Goal: Information Seeking & Learning: Find specific page/section

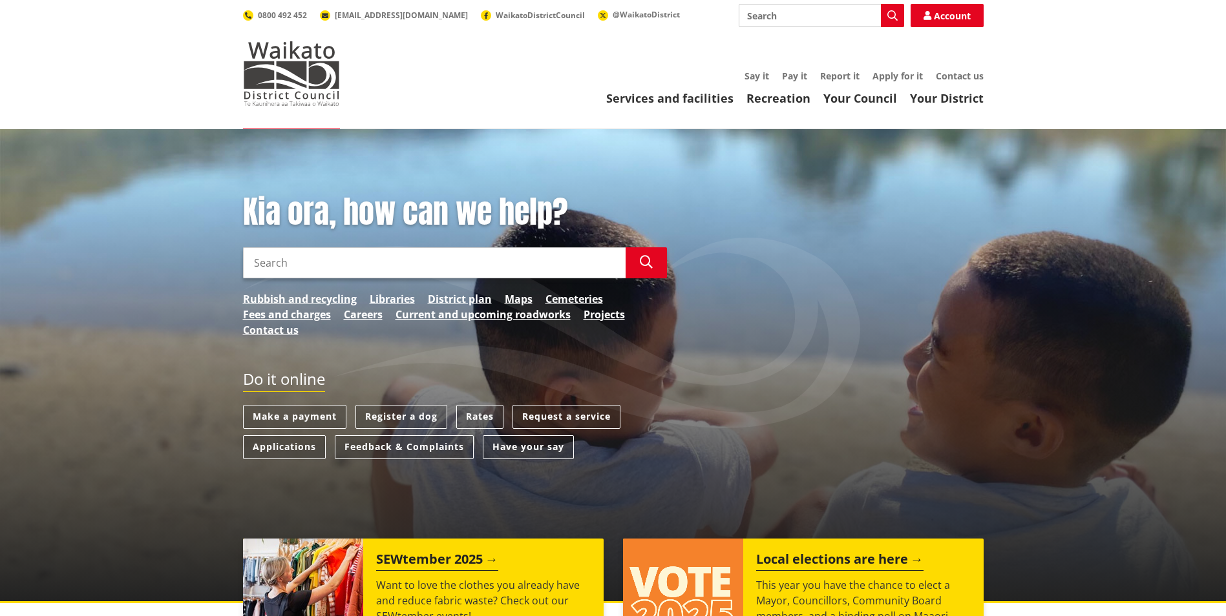
click at [621, 313] on link "Projects" at bounding box center [603, 315] width 41 height 16
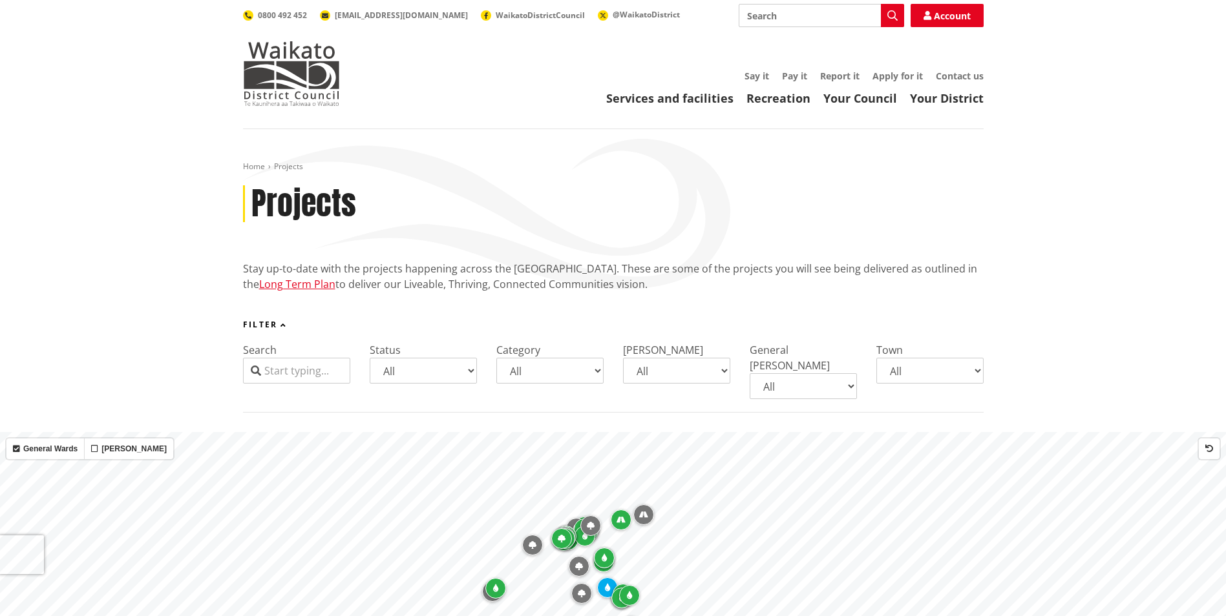
click at [601, 372] on select "All Parks and reserves Public facilities Roading Rubbish and recycling Strategi…" at bounding box center [549, 371] width 107 height 26
click at [800, 318] on div "Stay up-to-date with the projects happening across the Waikato district. These …" at bounding box center [613, 290] width 740 height 59
click at [320, 375] on input "Search" at bounding box center [296, 371] width 107 height 26
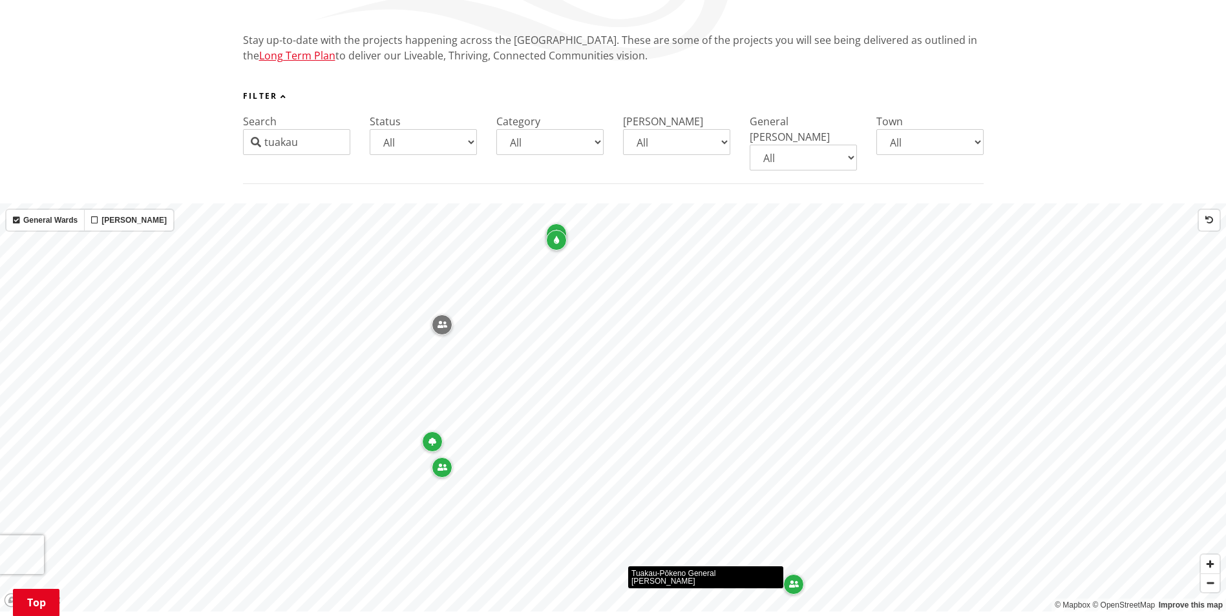
scroll to position [258, 0]
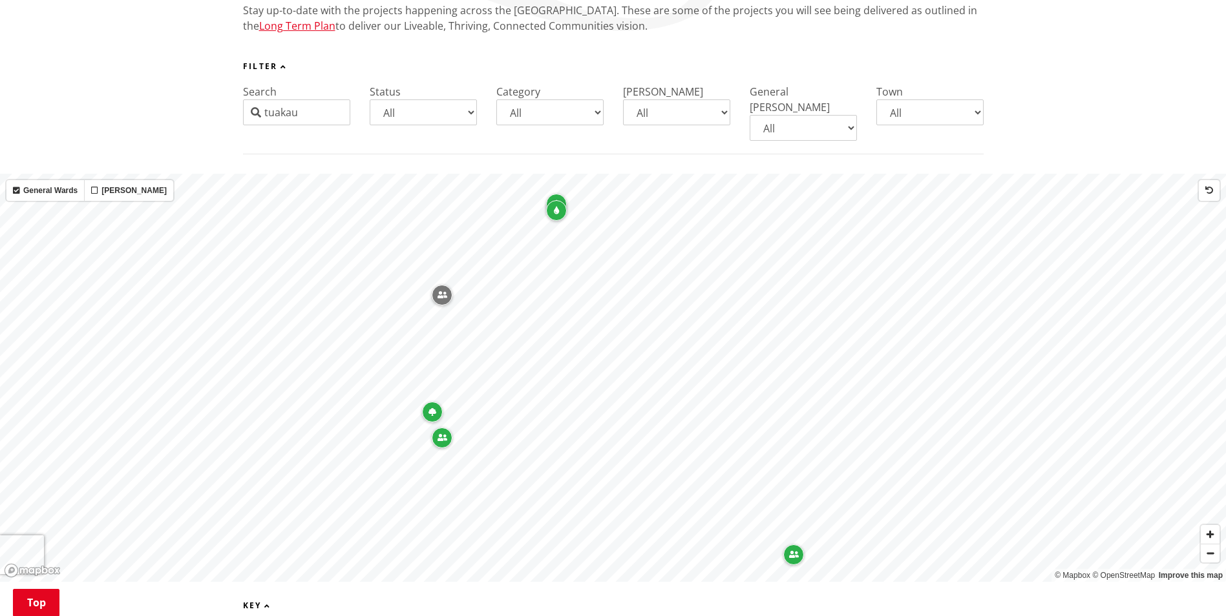
click at [432, 408] on icon "Map marker" at bounding box center [432, 412] width 8 height 8
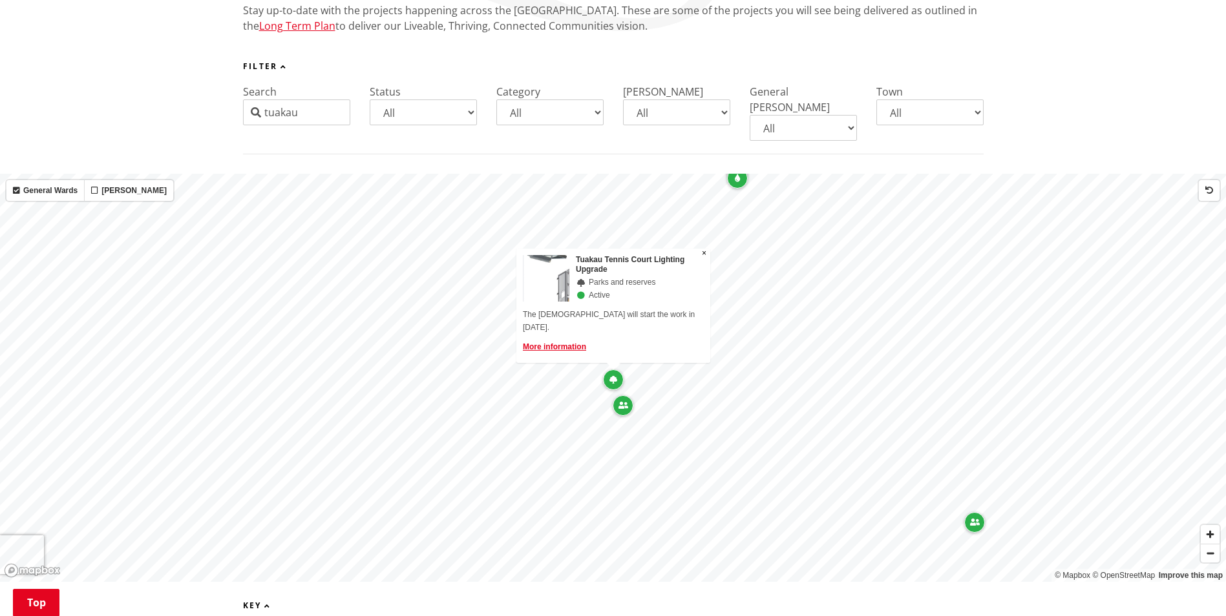
click at [627, 402] on icon "Map marker" at bounding box center [623, 406] width 10 height 8
click at [618, 226] on div "Map marker" at bounding box center [613, 236] width 21 height 21
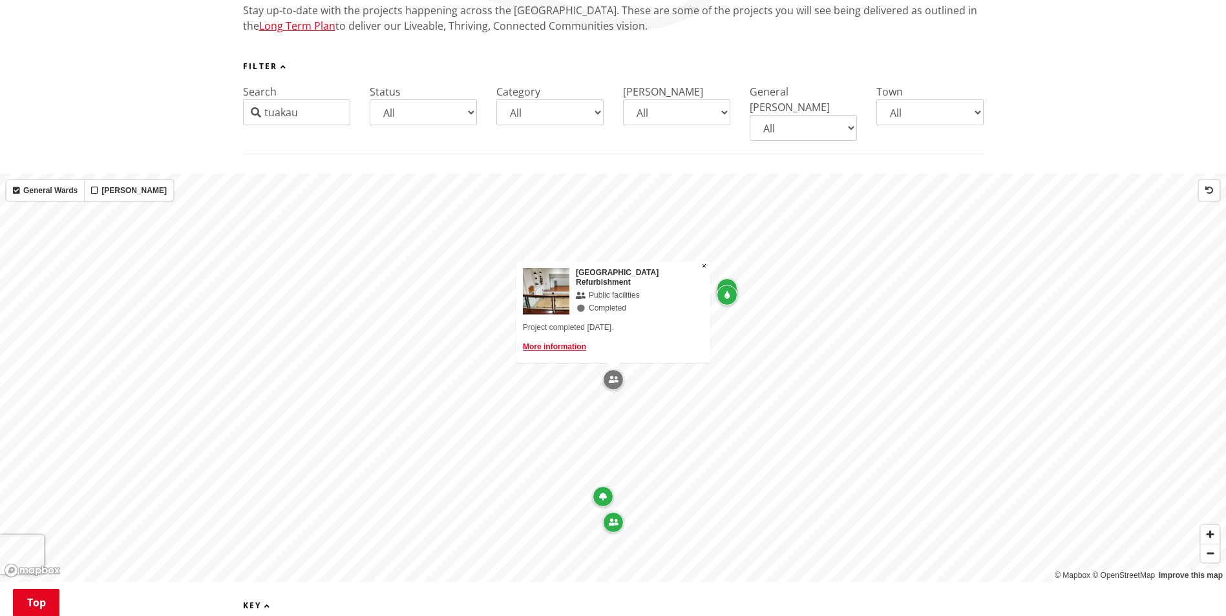
drag, startPoint x: 311, startPoint y: 112, endPoint x: 256, endPoint y: 113, distance: 54.9
click at [256, 113] on div "tuakau" at bounding box center [296, 112] width 107 height 26
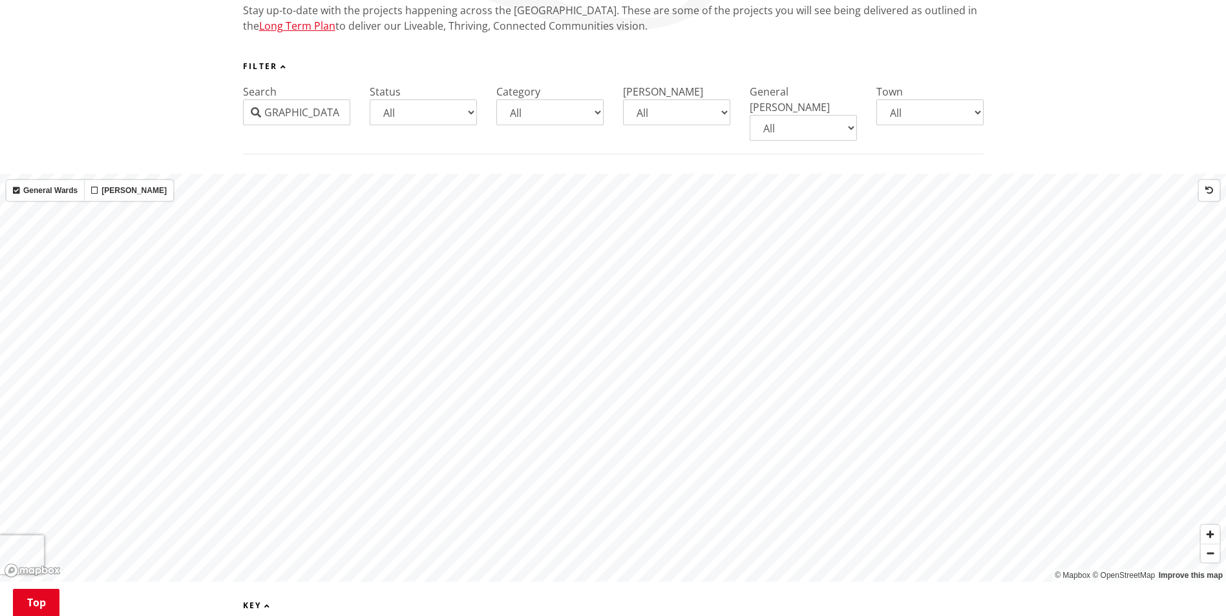
scroll to position [0, 31]
type input "hakanoa campground"
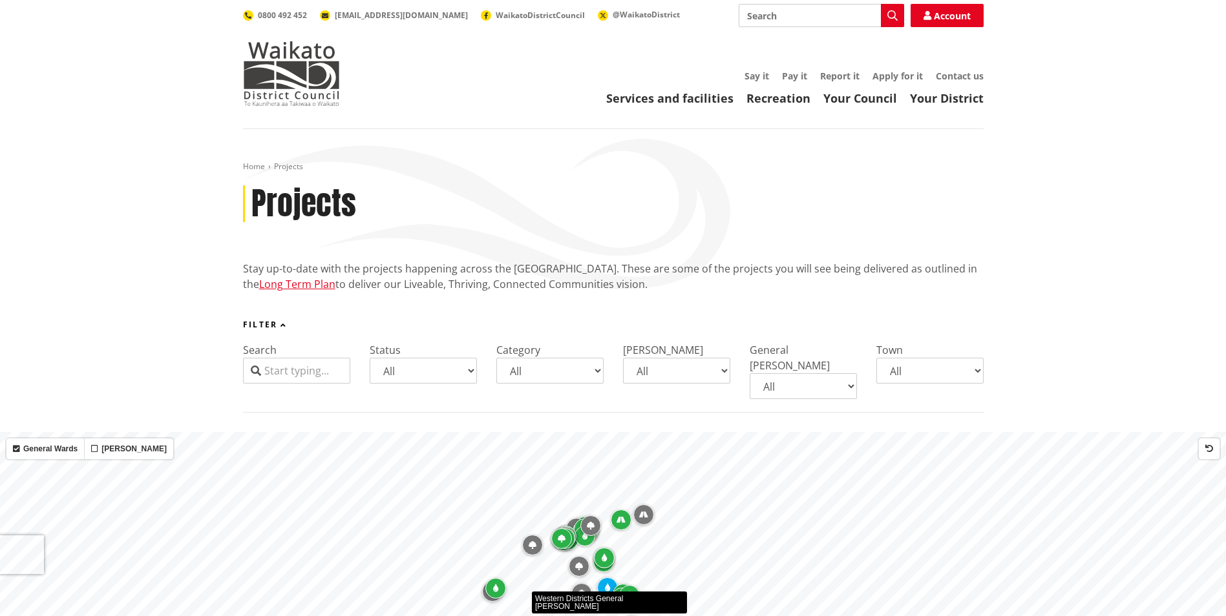
click at [299, 373] on input "Search" at bounding box center [296, 371] width 107 height 26
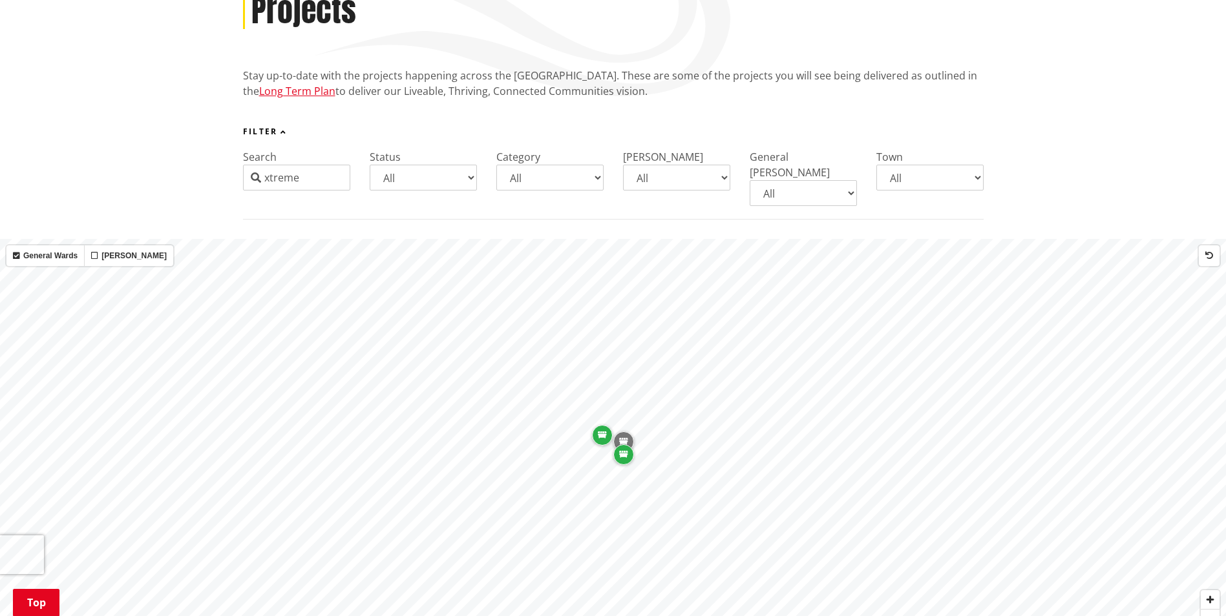
scroll to position [194, 0]
click at [622, 446] on div "Map marker" at bounding box center [623, 454] width 21 height 21
click at [1213, 590] on span "Zoom in" at bounding box center [1209, 599] width 19 height 19
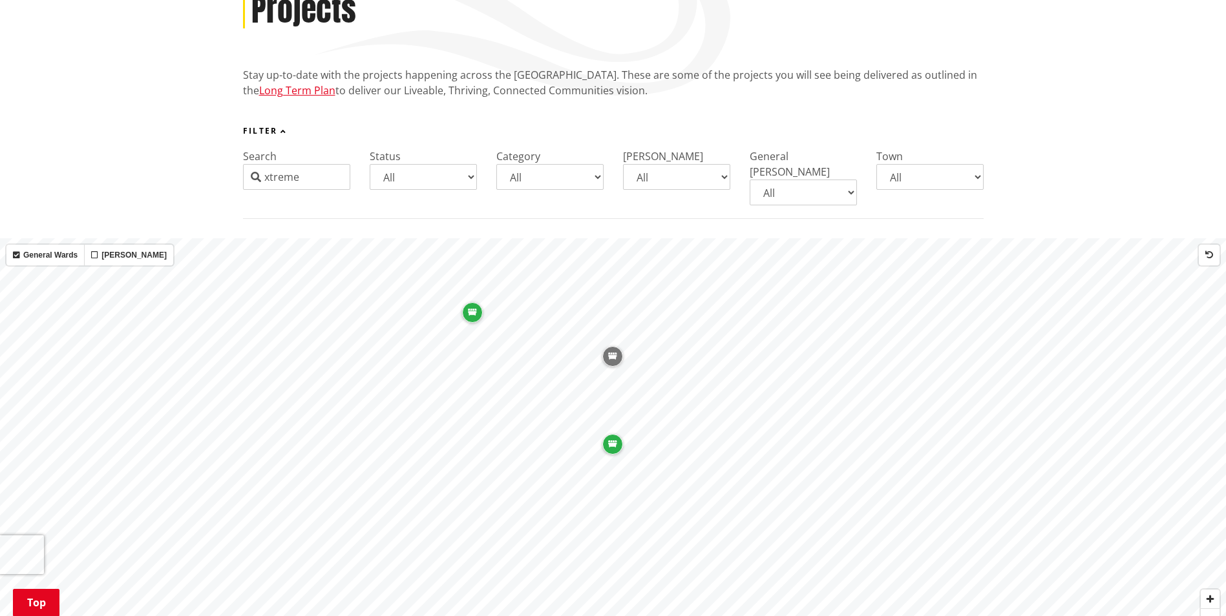
click at [616, 353] on icon "Map marker" at bounding box center [612, 357] width 9 height 8
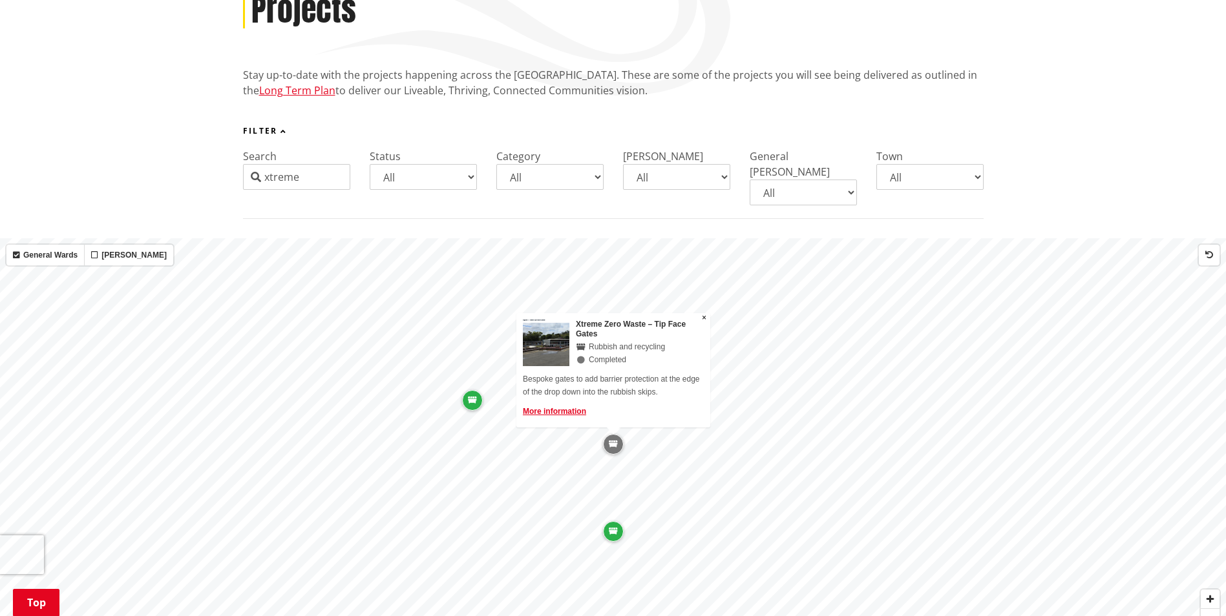
click at [466, 390] on div "Map marker" at bounding box center [472, 400] width 21 height 21
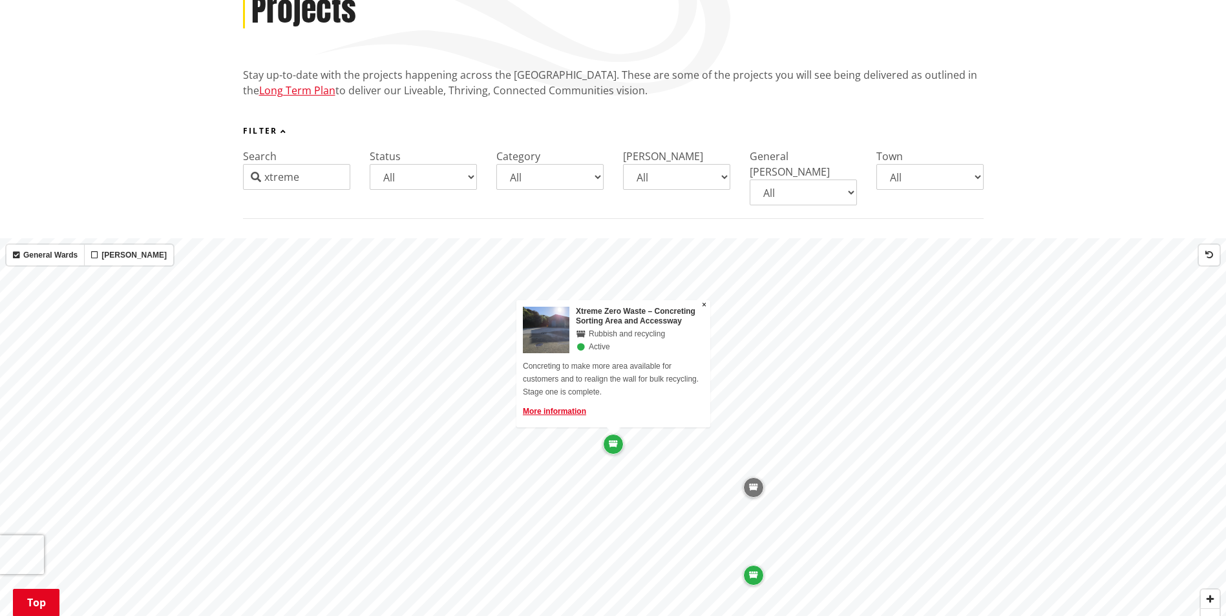
drag, startPoint x: 310, startPoint y: 177, endPoint x: 253, endPoint y: 182, distance: 57.7
click at [253, 182] on div "xtreme" at bounding box center [296, 177] width 107 height 26
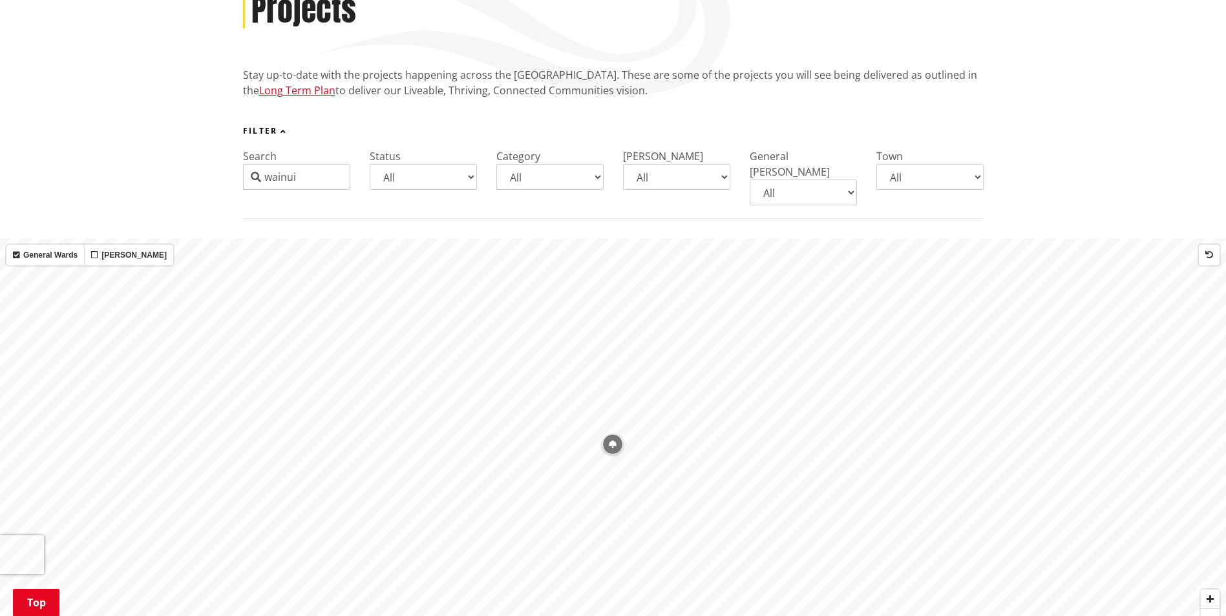
click at [612, 441] on icon "Map marker" at bounding box center [613, 445] width 8 height 8
drag, startPoint x: 329, startPoint y: 173, endPoint x: 244, endPoint y: 173, distance: 84.6
click at [244, 173] on input "wainui" at bounding box center [296, 177] width 107 height 26
click at [610, 441] on icon "Map marker" at bounding box center [613, 445] width 8 height 8
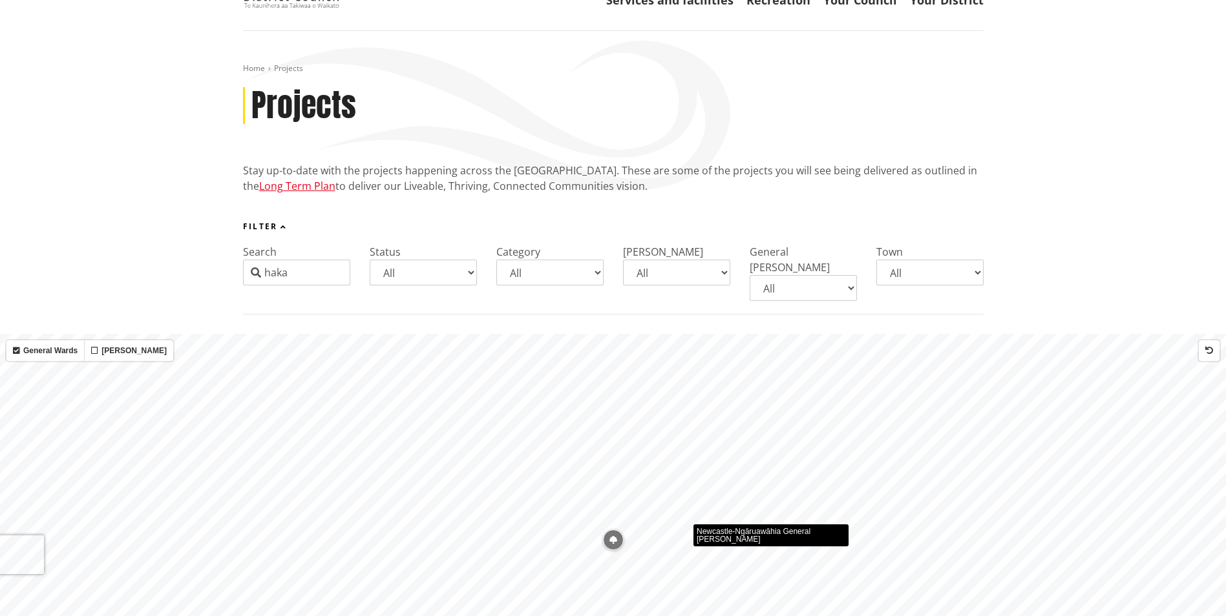
scroll to position [0, 0]
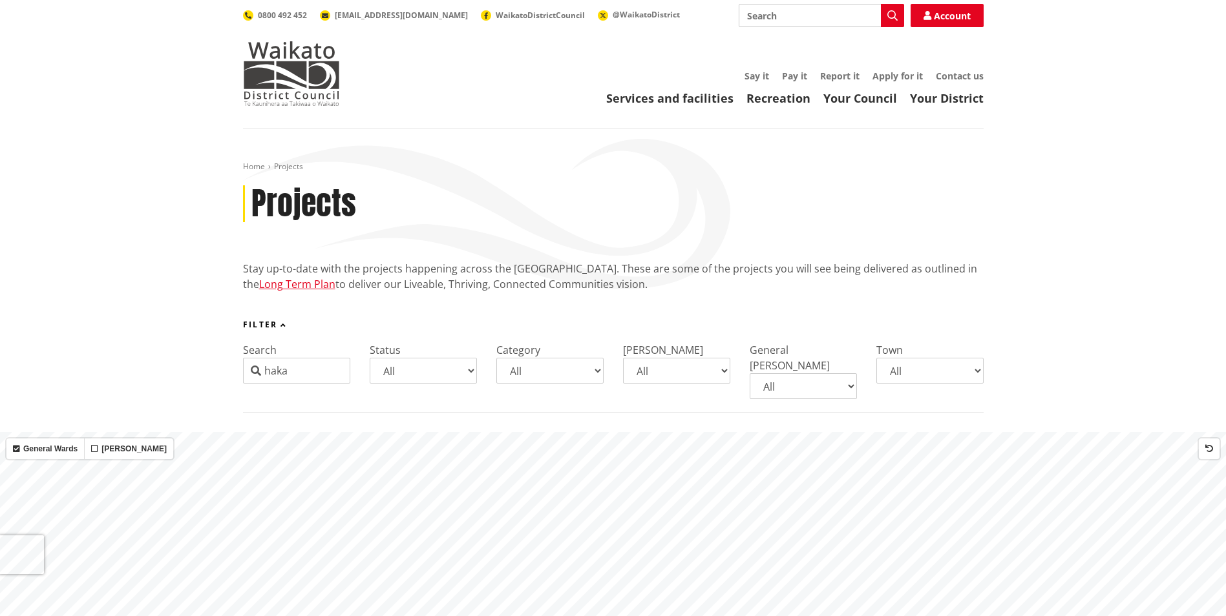
drag, startPoint x: 321, startPoint y: 369, endPoint x: 241, endPoint y: 370, distance: 80.1
click at [241, 370] on div "Filter Search haka Status All Coming up Active On hold Completed Category All P…" at bounding box center [613, 366] width 760 height 92
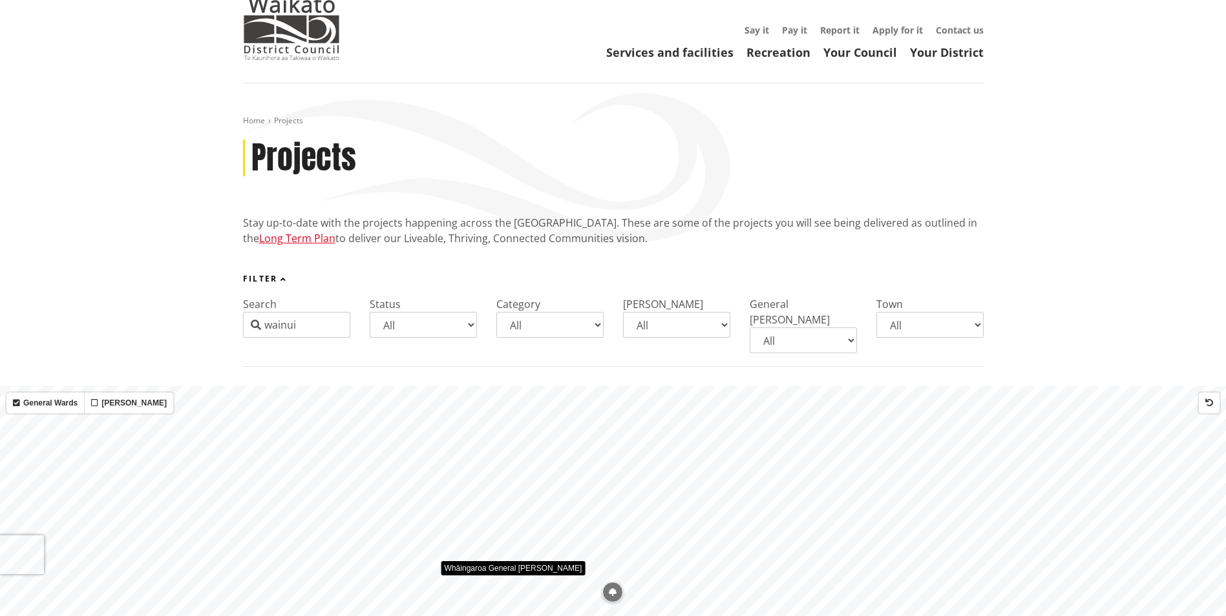
scroll to position [129, 0]
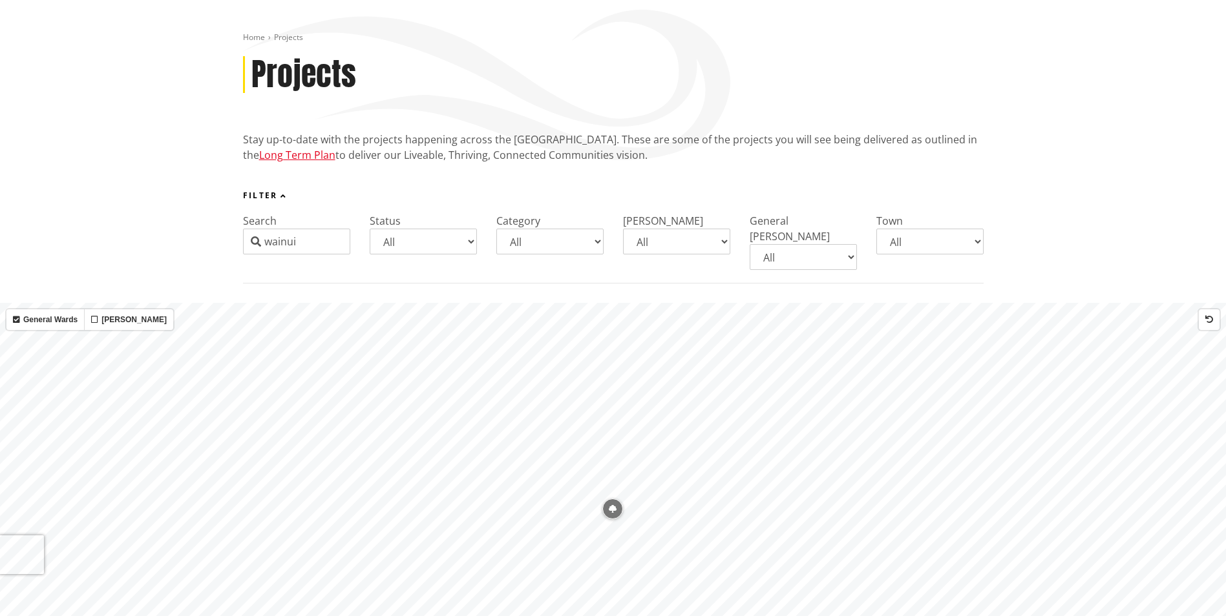
click at [614, 505] on icon "Map marker" at bounding box center [613, 509] width 8 height 8
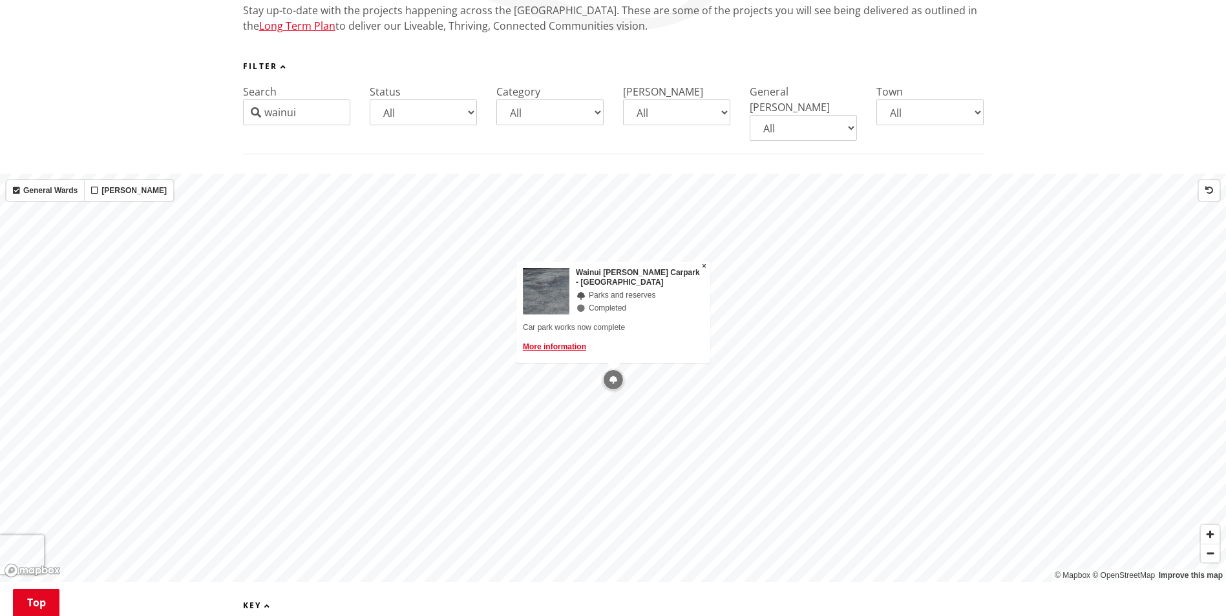
scroll to position [194, 0]
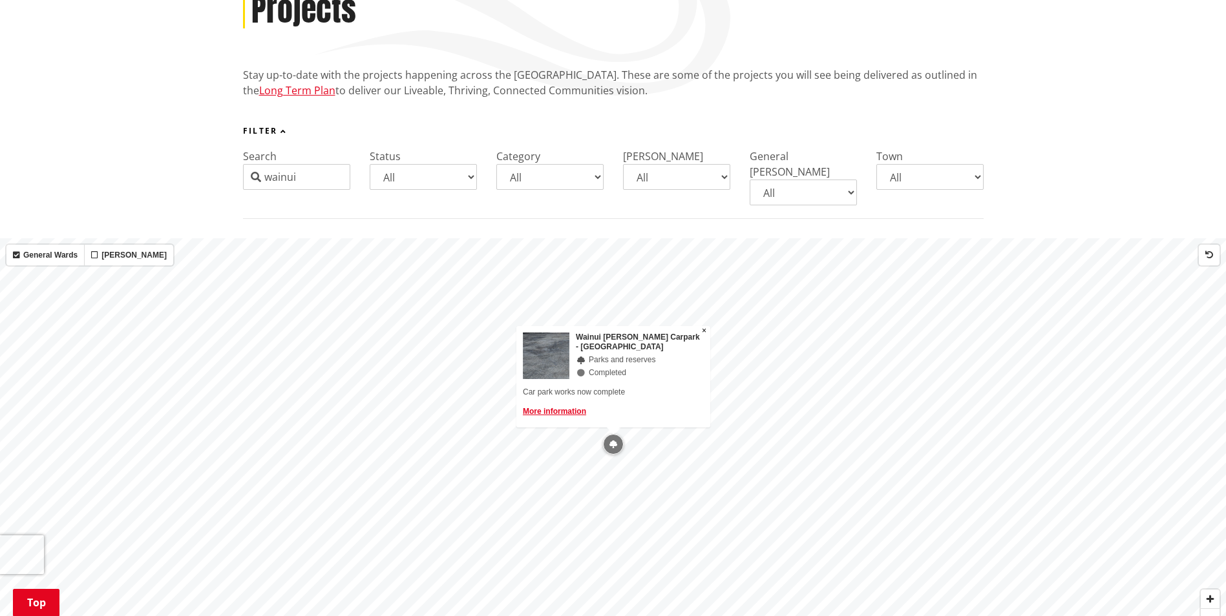
drag, startPoint x: 322, startPoint y: 178, endPoint x: 251, endPoint y: 172, distance: 70.7
click at [251, 172] on div "wainui" at bounding box center [296, 177] width 107 height 26
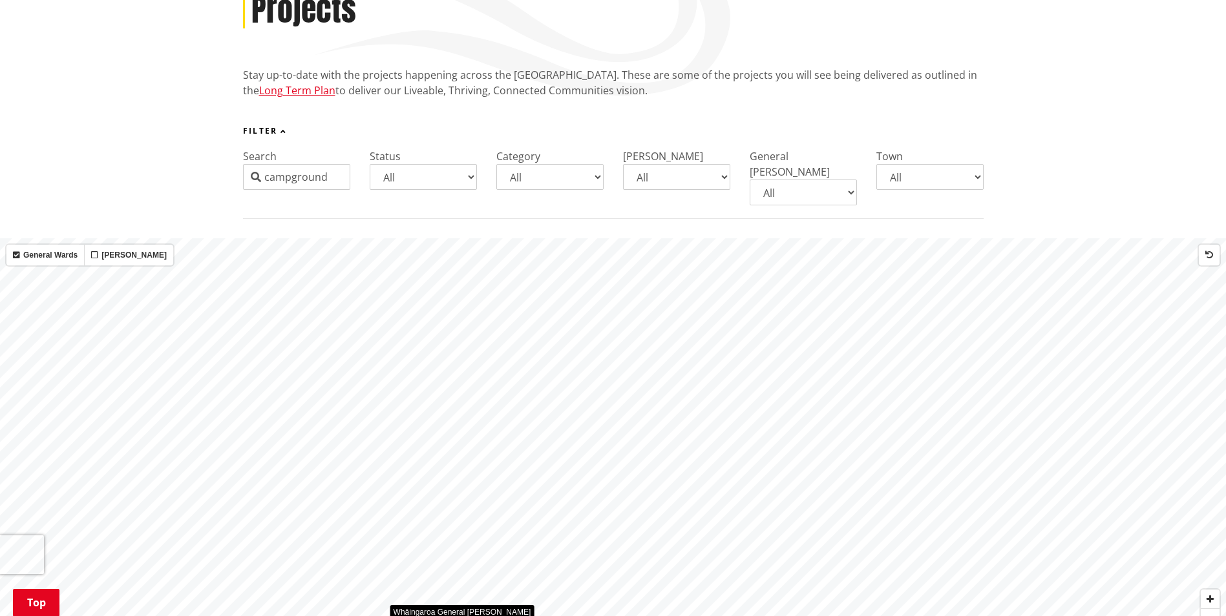
type input "campground"
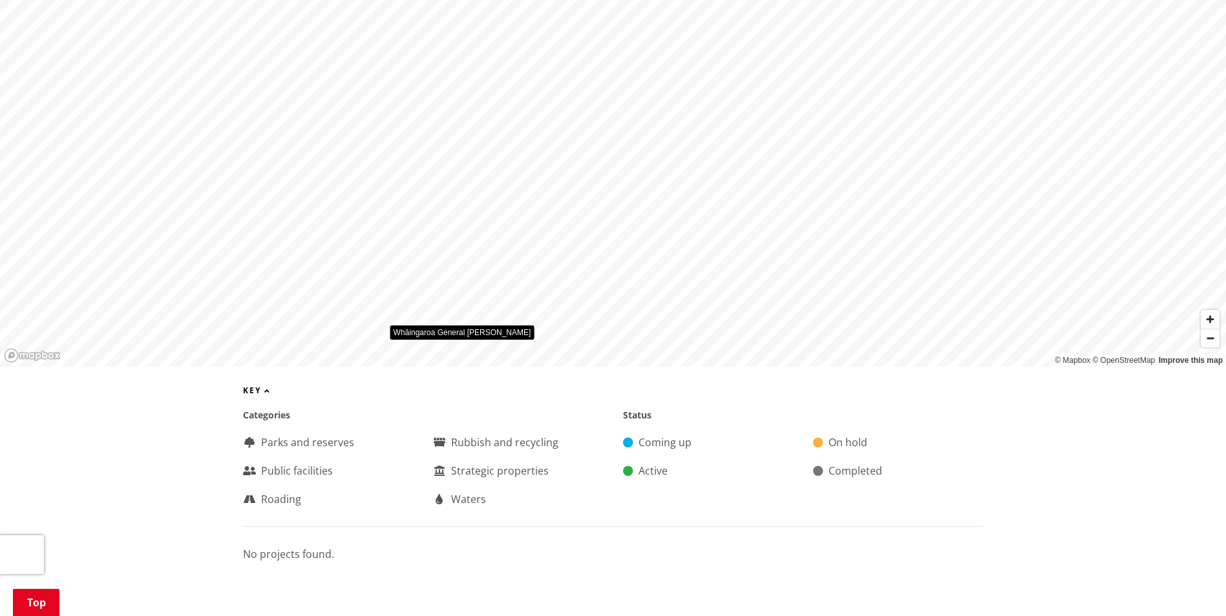
scroll to position [481, 0]
